Goal: Check status: Check status

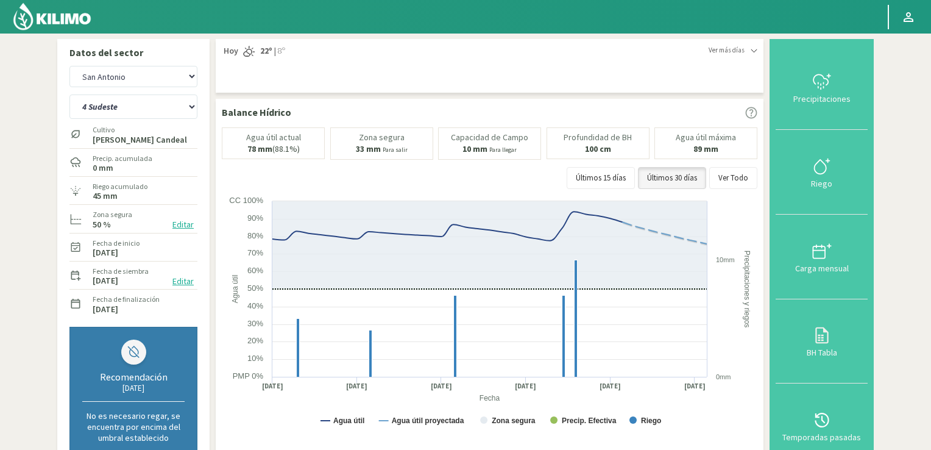
select select "13: Object"
click at [68, 16] on img at bounding box center [52, 16] width 80 height 29
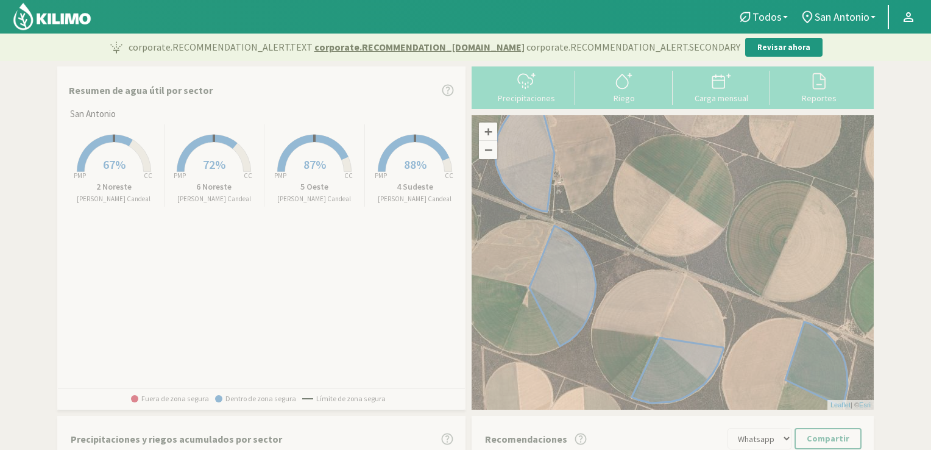
click at [110, 151] on rect at bounding box center [114, 173] width 98 height 98
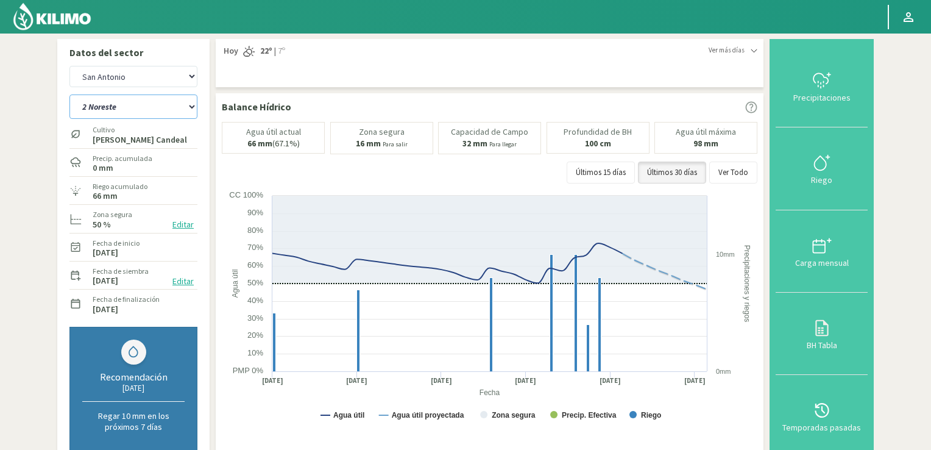
click at [191, 106] on select "2 Noreste 4 Sudeste 5 Oeste 6 Noreste" at bounding box center [133, 106] width 128 height 24
select select "1: Object"
click at [69, 94] on select "2 Noreste 4 Sudeste 5 Oeste 6 Noreste" at bounding box center [133, 106] width 128 height 24
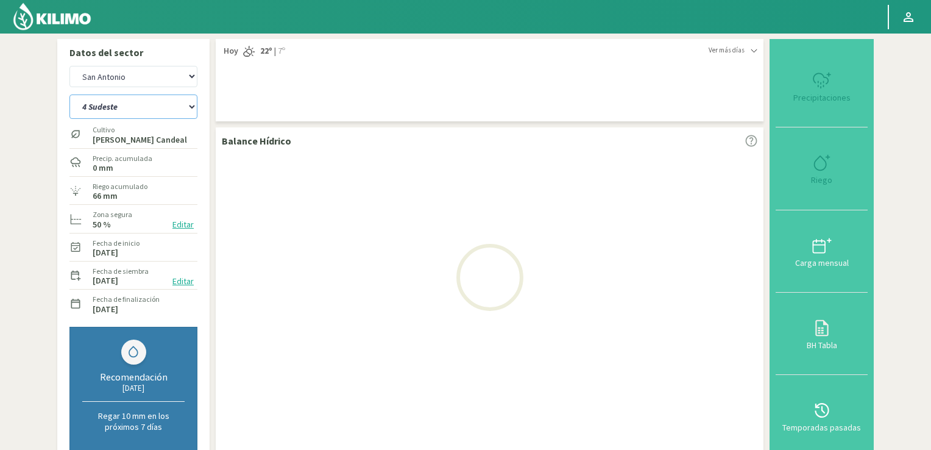
select select "2: Object"
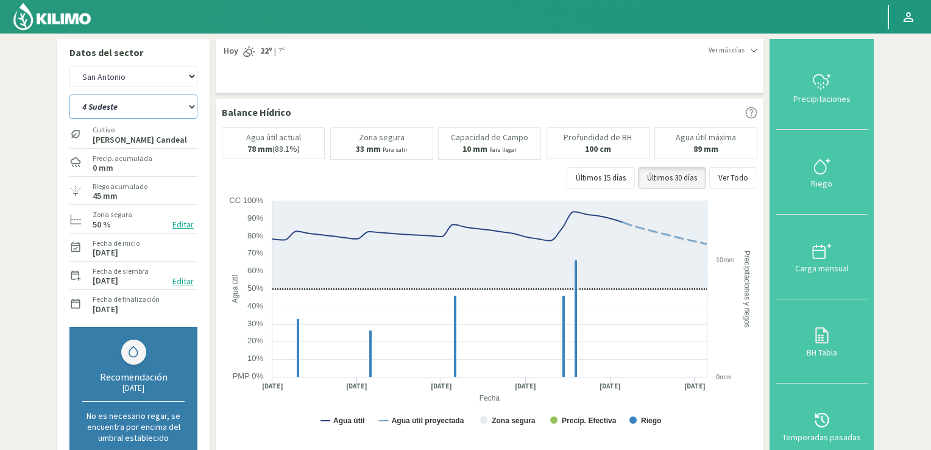
click at [190, 108] on select "2 Noreste 4 Sudeste 5 Oeste 6 Noreste" at bounding box center [133, 106] width 128 height 24
select select "6: Object"
click at [69, 94] on select "2 Noreste 4 Sudeste 5 Oeste 6 Noreste" at bounding box center [133, 106] width 128 height 24
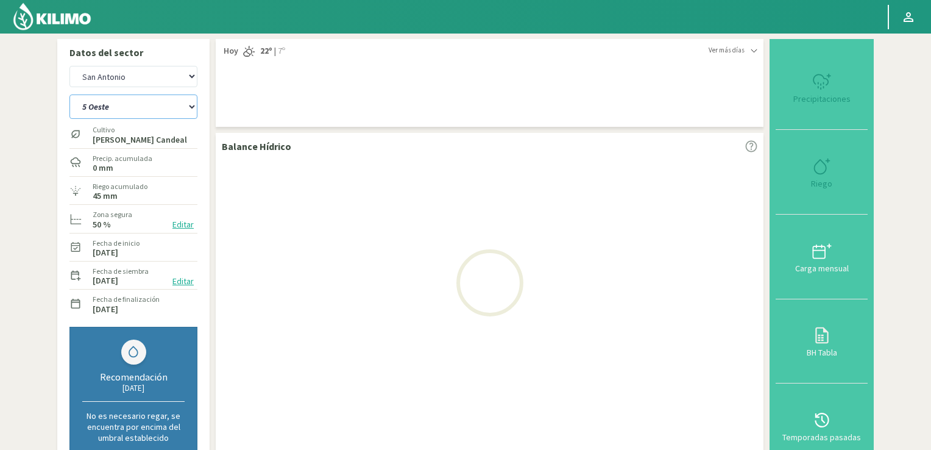
select select "4: Object"
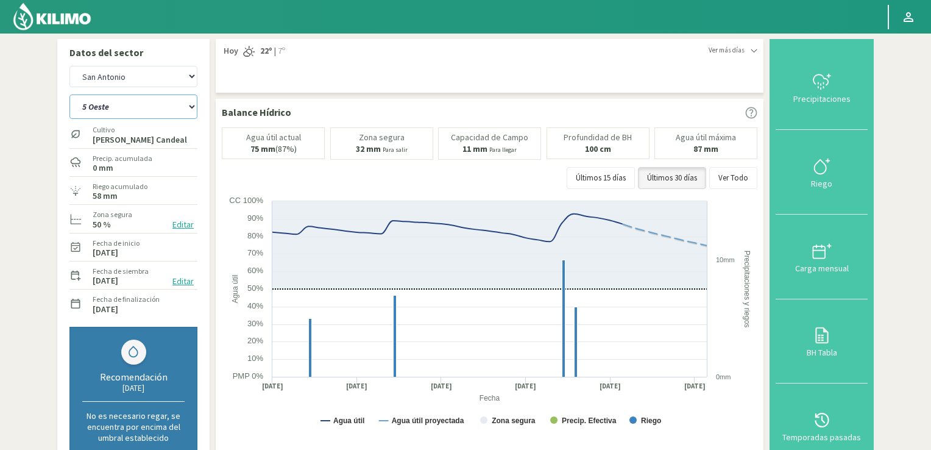
click at [190, 102] on select "2 Noreste 4 Sudeste 5 Oeste 6 Noreste" at bounding box center [133, 106] width 128 height 24
select select "11: Object"
click at [69, 94] on select "2 Noreste 4 Sudeste 5 Oeste 6 Noreste" at bounding box center [133, 106] width 128 height 24
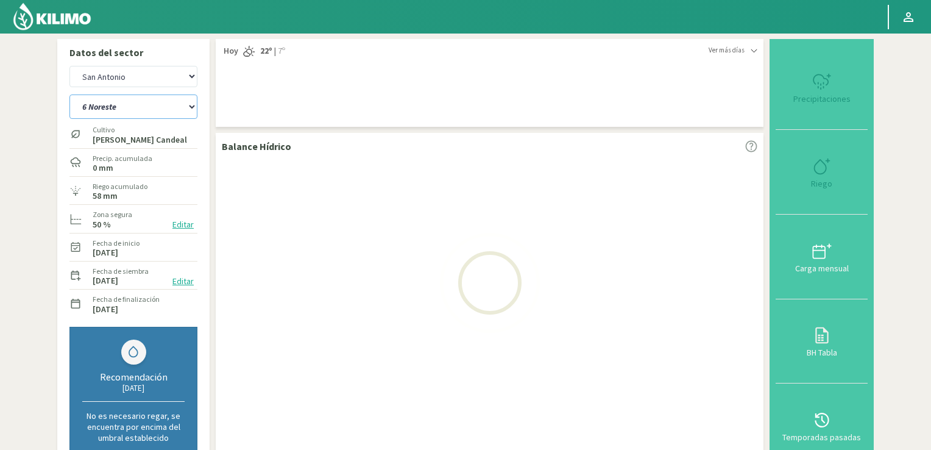
select select "6: Object"
select select "15: Object"
